Goal: Task Accomplishment & Management: Manage account settings

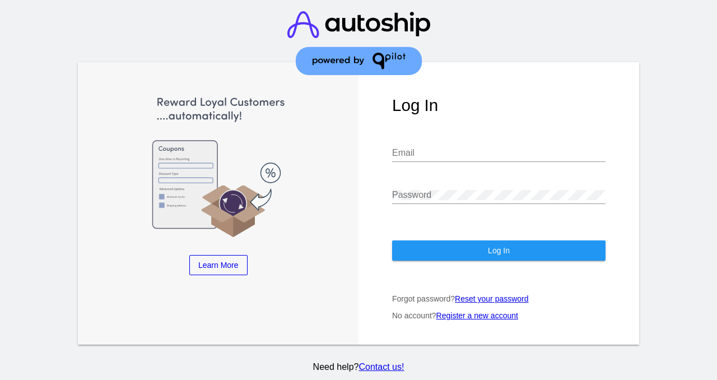
type input "[EMAIL_ADDRESS][DOMAIN_NAME]"
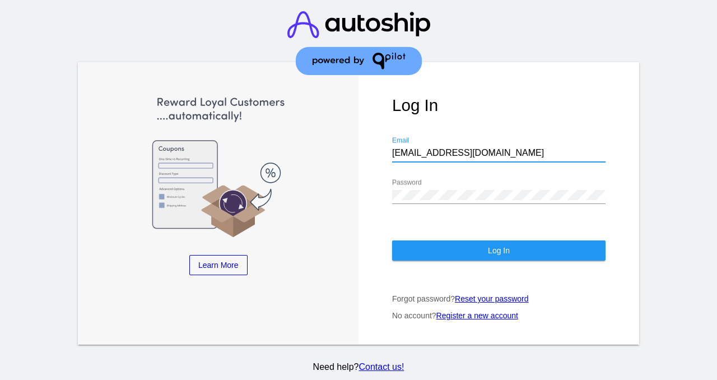
click at [466, 240] on button "Log In" at bounding box center [499, 250] width 214 height 20
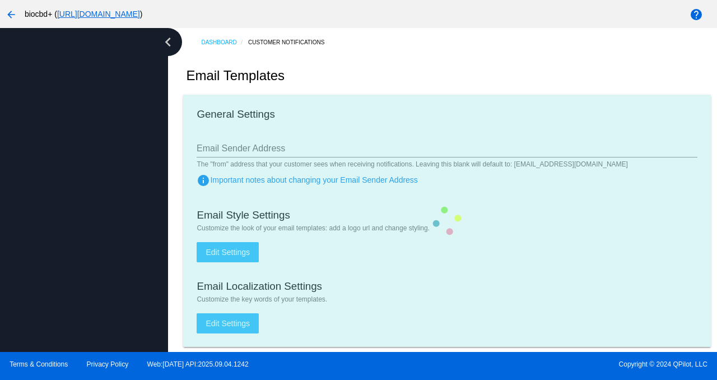
type input "[EMAIL_ADDRESS][DOMAIN_NAME]"
checkbox input "true"
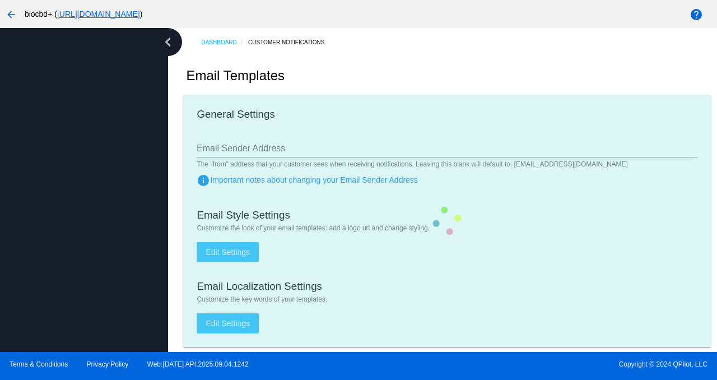
type input "[PERSON_NAME][EMAIL_ADDRESS][DOMAIN_NAME]"
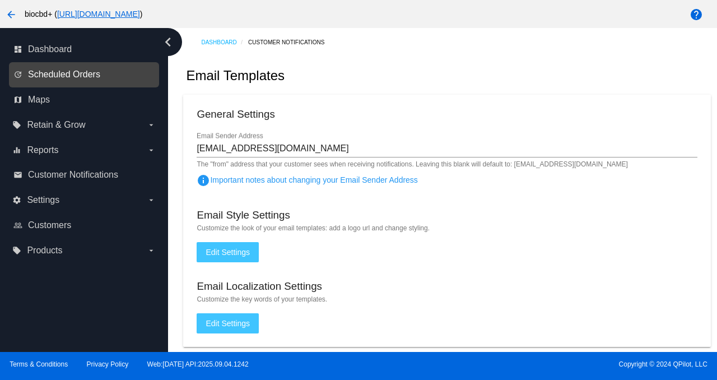
click at [54, 76] on span "Scheduled Orders" at bounding box center [64, 75] width 72 height 10
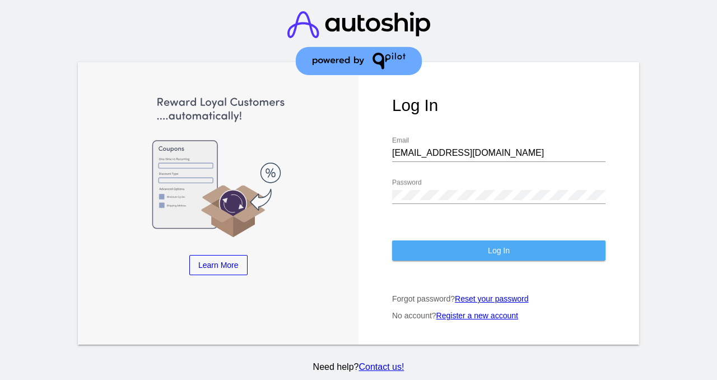
click at [464, 240] on button "Log In" at bounding box center [499, 250] width 214 height 20
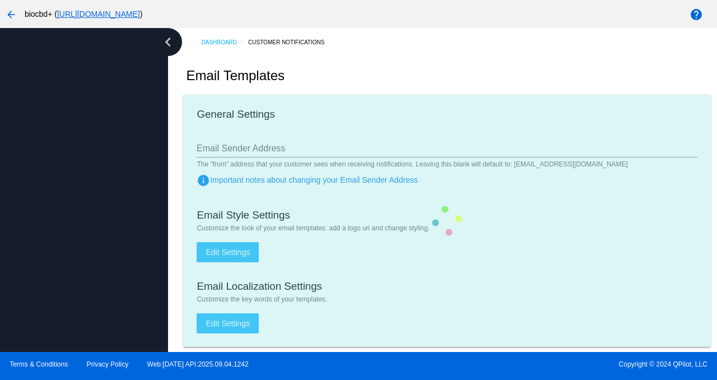
type input "[EMAIL_ADDRESS][DOMAIN_NAME]"
checkbox input "true"
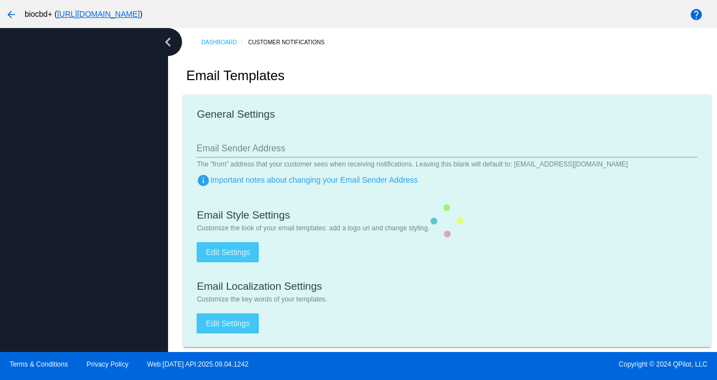
type input "[PERSON_NAME][EMAIL_ADDRESS][DOMAIN_NAME]"
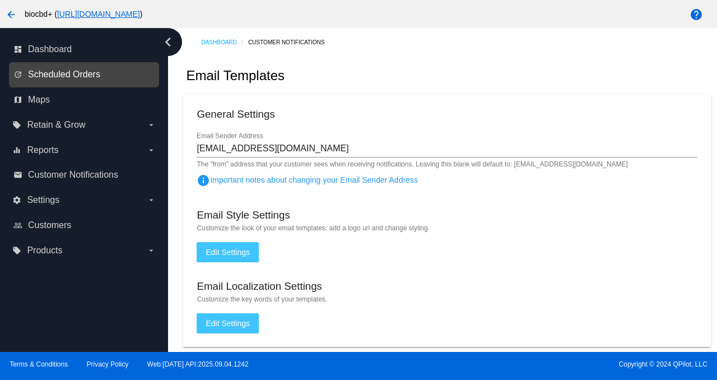
click at [91, 74] on span "Scheduled Orders" at bounding box center [64, 75] width 72 height 10
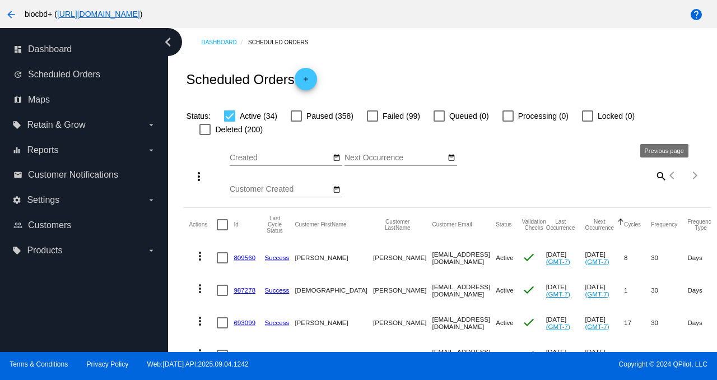
click at [654, 175] on mat-icon "search" at bounding box center [660, 175] width 13 height 17
click at [615, 175] on input "Search" at bounding box center [601, 173] width 131 height 9
paste input "[EMAIL_ADDRESS][DOMAIN_NAME]"
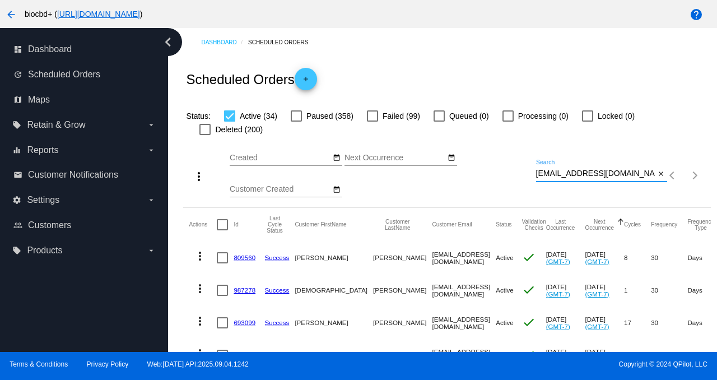
type input "[EMAIL_ADDRESS][DOMAIN_NAME]"
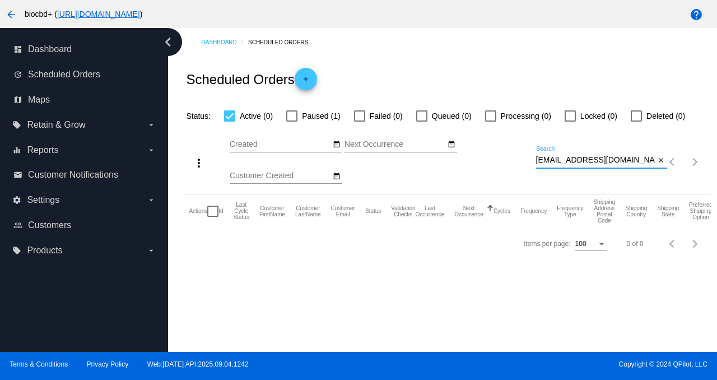
click at [316, 113] on span "Paused (1)" at bounding box center [321, 115] width 38 height 13
click at [292, 122] on input "Paused (1)" at bounding box center [291, 122] width 1 height 1
checkbox input "true"
click at [250, 114] on span "Active (0)" at bounding box center [256, 115] width 33 height 13
click at [230, 122] on input "Active (0)" at bounding box center [229, 122] width 1 height 1
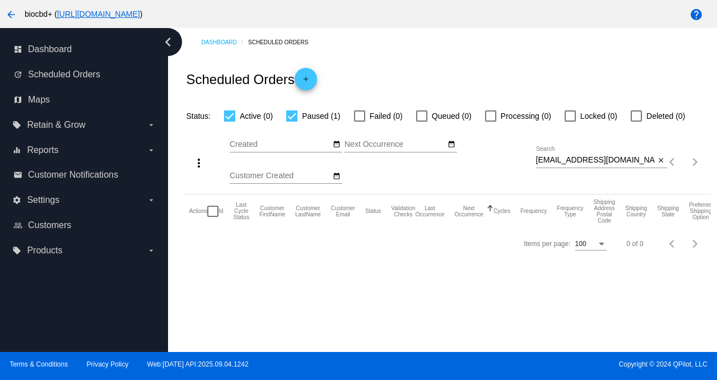
checkbox input "false"
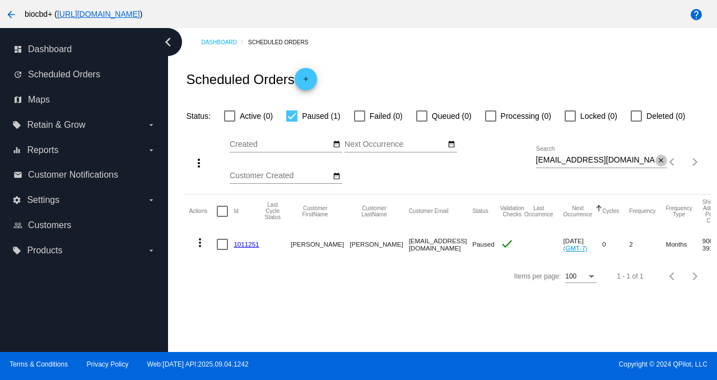
click at [659, 158] on mat-icon "close" at bounding box center [662, 160] width 8 height 9
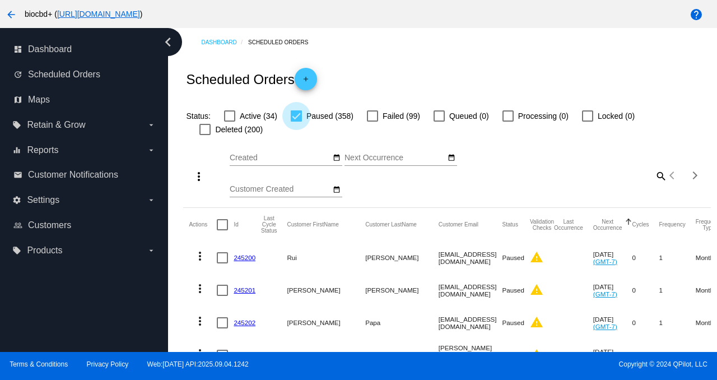
click at [300, 116] on div at bounding box center [296, 115] width 11 height 11
click at [297, 122] on input "Paused (358)" at bounding box center [296, 122] width 1 height 1
checkbox input "false"
click at [242, 115] on span "Active (34)" at bounding box center [259, 115] width 38 height 13
click at [230, 122] on input "Active (34)" at bounding box center [229, 122] width 1 height 1
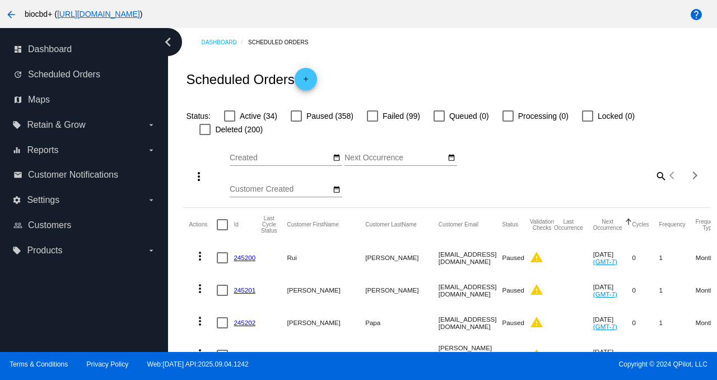
checkbox input "true"
